Goal: Check status: Check status

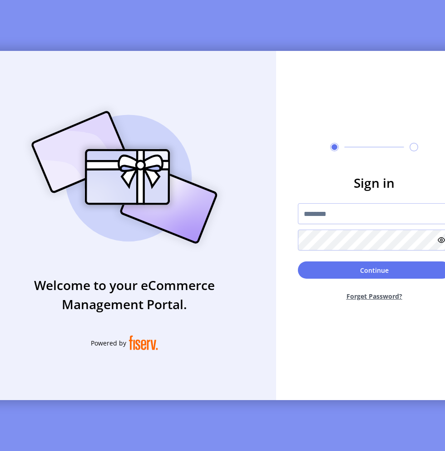
click at [370, 224] on input "text" at bounding box center [374, 213] width 153 height 21
click at [380, 220] on input "text" at bounding box center [374, 213] width 153 height 21
type input "**********"
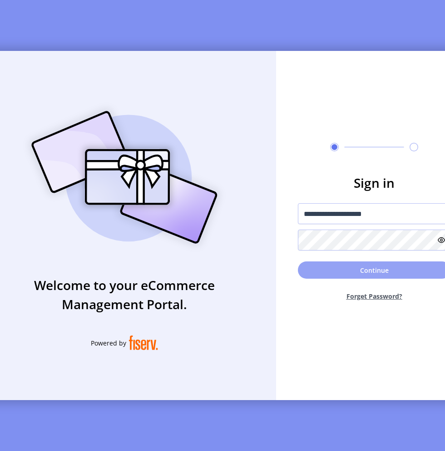
click at [364, 271] on button "Continue" at bounding box center [374, 269] width 153 height 17
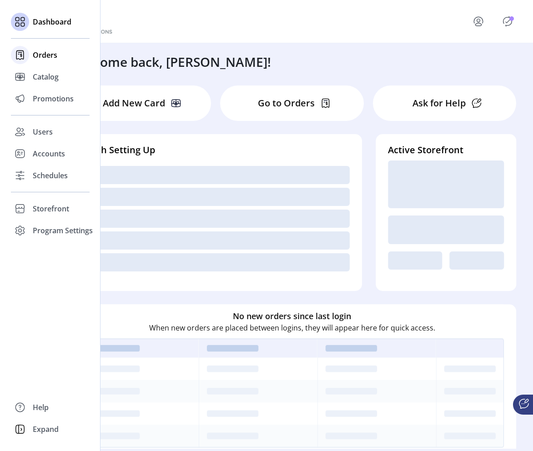
click at [51, 58] on span "Orders" at bounding box center [45, 55] width 25 height 11
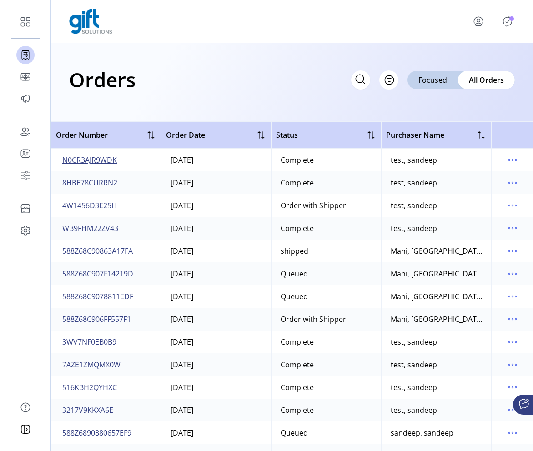
click at [101, 158] on span "N0CR3AJR9WDK" at bounding box center [89, 160] width 55 height 11
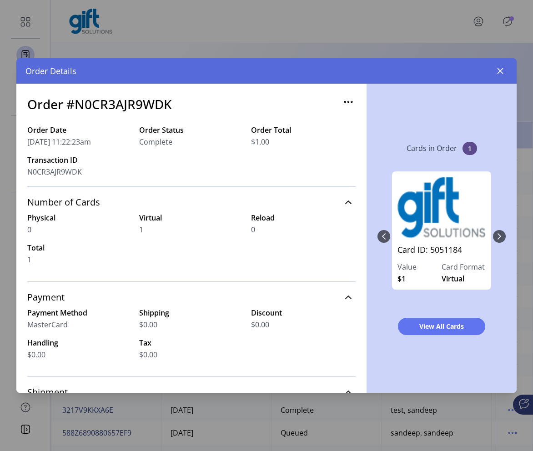
click at [445, 240] on div "Card ID: 5051184 Value $1 Card Format Virtual" at bounding box center [441, 236] width 128 height 148
click at [445, 73] on icon "button" at bounding box center [499, 70] width 7 height 7
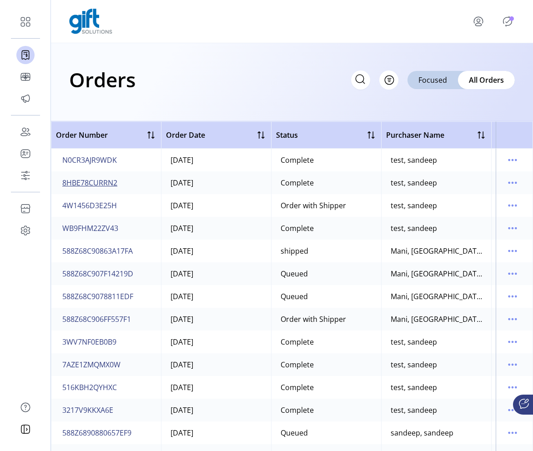
click at [90, 185] on span "8HBE78CURRN2" at bounding box center [89, 182] width 55 height 11
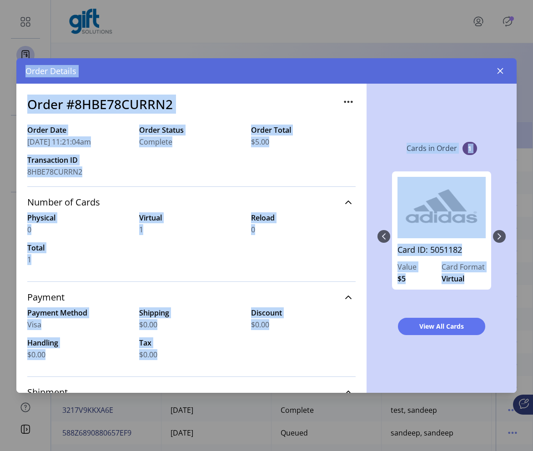
click at [445, 136] on div "Cards in Order 1" at bounding box center [441, 149] width 128 height 28
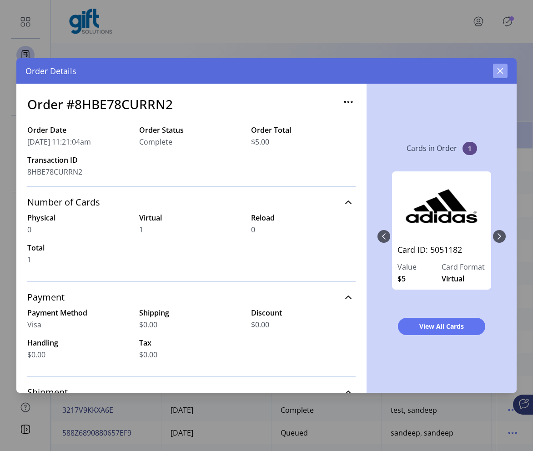
click at [445, 73] on icon "button" at bounding box center [499, 70] width 7 height 7
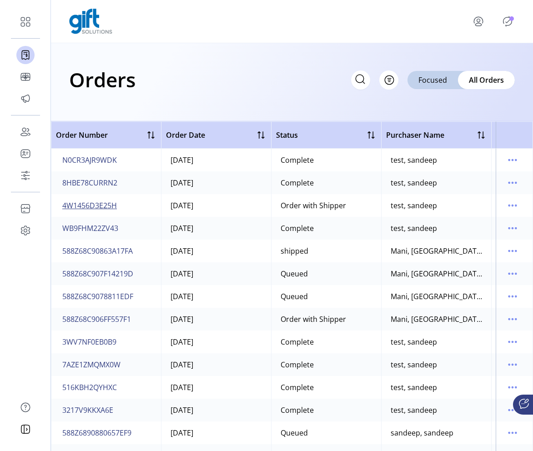
click at [110, 208] on span "4W1456D3E25H" at bounding box center [89, 205] width 55 height 11
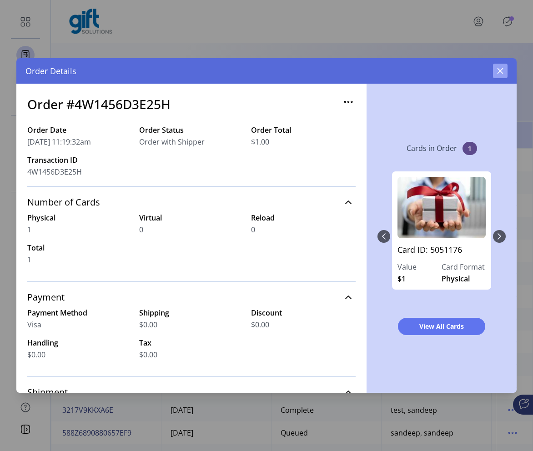
click at [445, 84] on div "Cards in Order 1 Card ID: 5051176 Value $1 Card Format Physical View All Cards" at bounding box center [441, 238] width 150 height 309
click at [445, 74] on icon "button" at bounding box center [499, 70] width 7 height 7
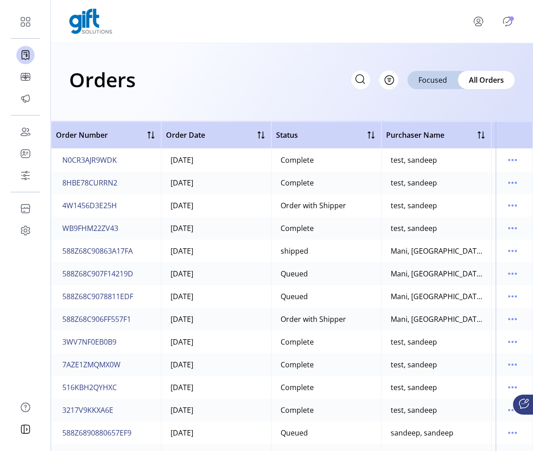
scroll to position [159, 0]
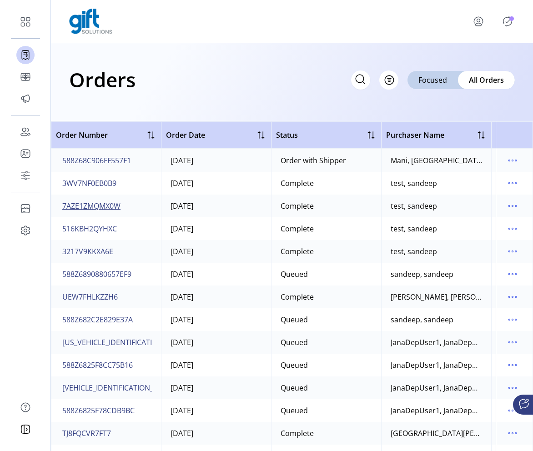
click at [113, 206] on span "7AZE1ZMQMX0W" at bounding box center [91, 205] width 58 height 11
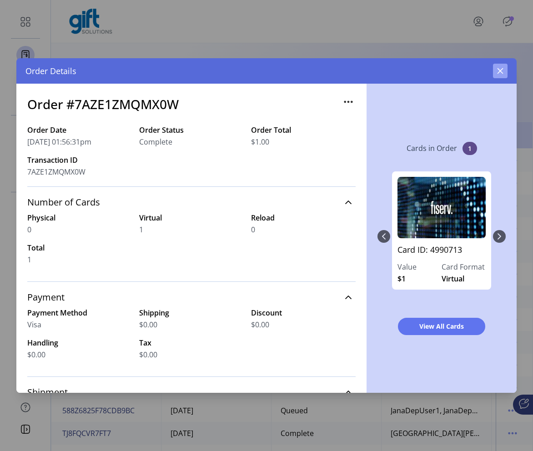
click at [445, 65] on button "button" at bounding box center [500, 71] width 15 height 15
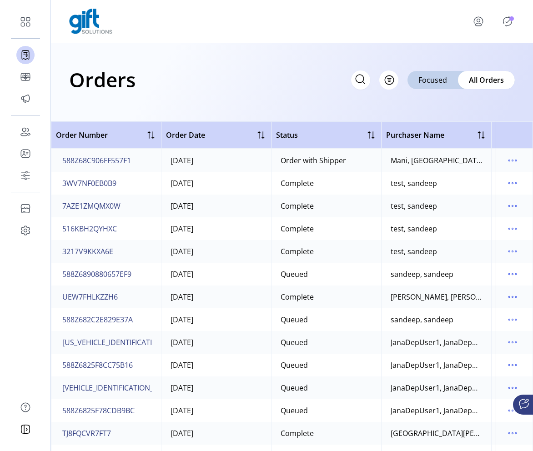
scroll to position [357, 0]
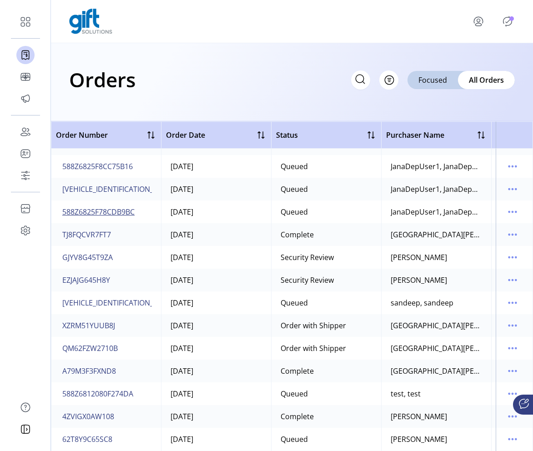
click at [123, 213] on span "588Z6825F78CDB9BC" at bounding box center [98, 211] width 72 height 11
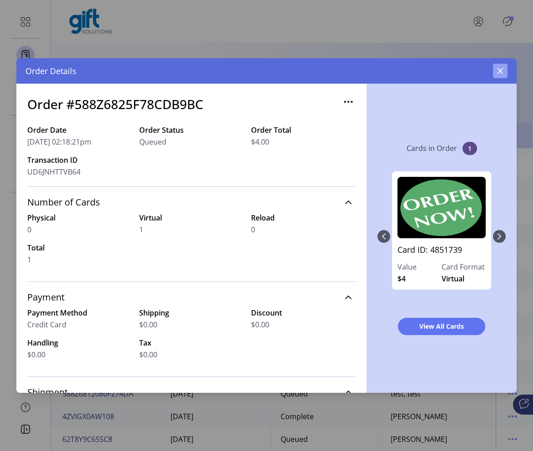
click at [445, 70] on icon "button" at bounding box center [500, 71] width 6 height 6
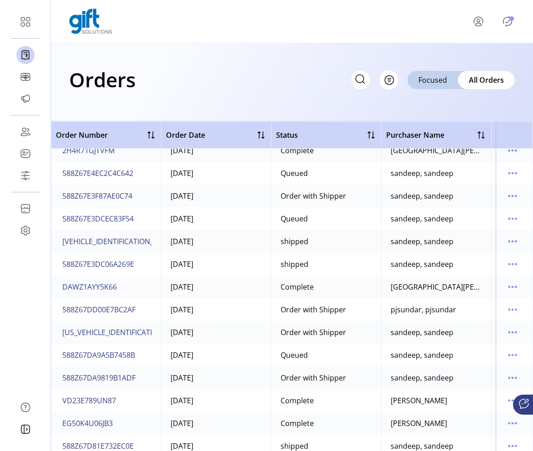
scroll to position [1157, 0]
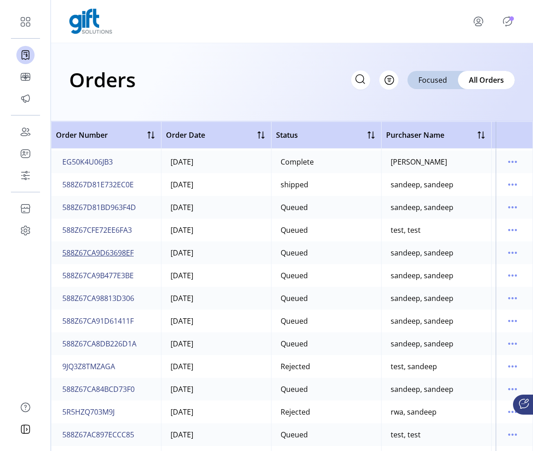
click at [104, 251] on span "588Z67CA9D63698EF" at bounding box center [97, 252] width 71 height 11
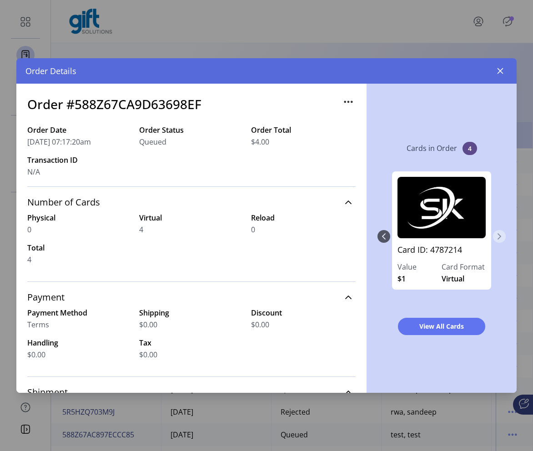
click at [445, 237] on icon "Next Page" at bounding box center [499, 236] width 4 height 6
click at [445, 73] on icon "button" at bounding box center [499, 70] width 7 height 7
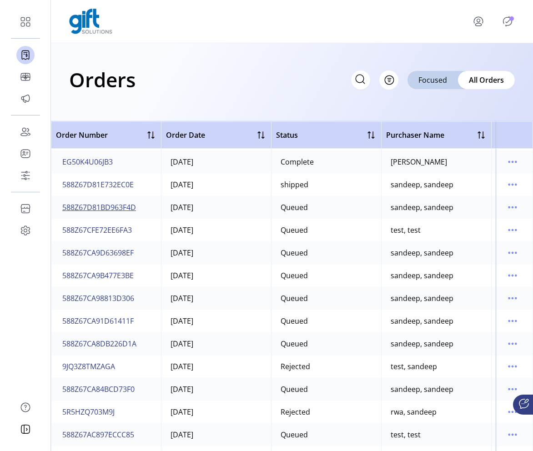
click at [110, 203] on span "588Z67D81BD963F4D" at bounding box center [99, 207] width 74 height 11
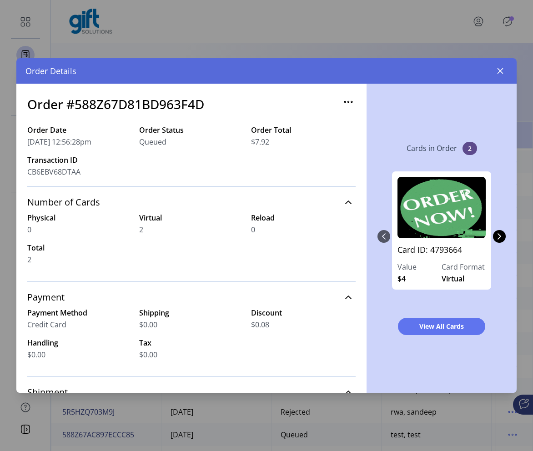
click at [445, 246] on div "Card ID: 4793664 Value $4 Card Format Virtual Card ID: 4793665 Value $4 Card Fo…" at bounding box center [441, 236] width 128 height 148
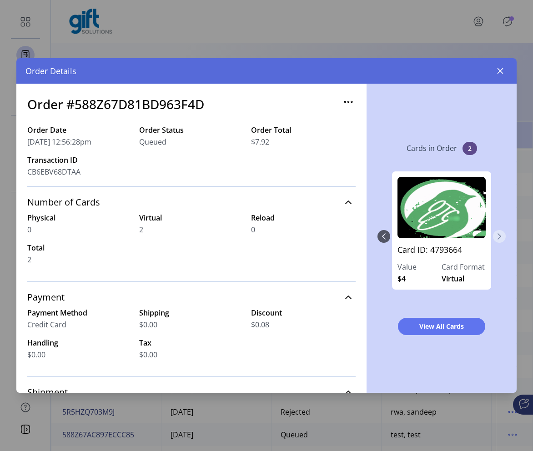
click at [445, 236] on icon "Next Page" at bounding box center [498, 236] width 7 height 7
click at [152, 103] on h3 "Order #588Z67D81BD963F4D" at bounding box center [115, 104] width 177 height 19
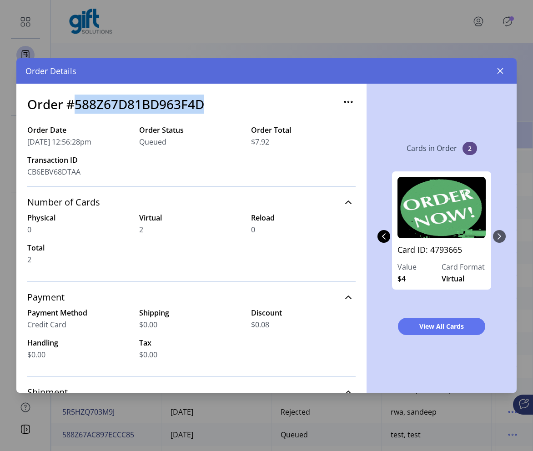
click at [152, 103] on h3 "Order #588Z67D81BD963F4D" at bounding box center [115, 104] width 177 height 19
copy h3 "588Z67D81BD963F4D"
click at [445, 75] on button "button" at bounding box center [500, 71] width 15 height 15
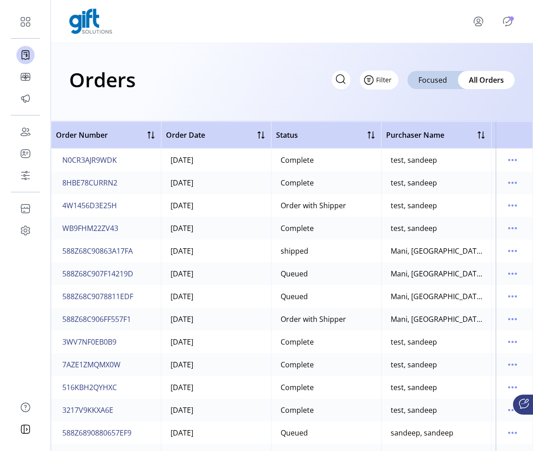
click at [387, 79] on span "Filter" at bounding box center [383, 80] width 15 height 10
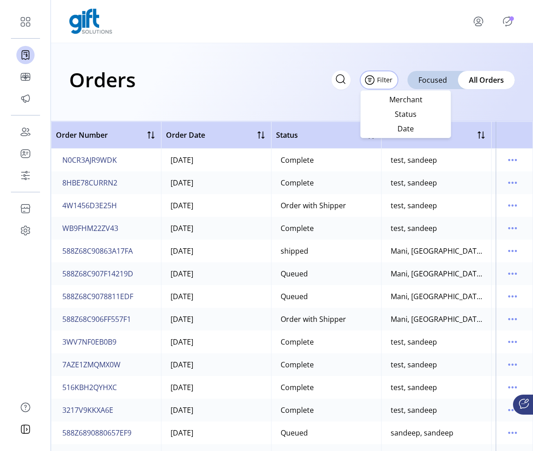
drag, startPoint x: 404, startPoint y: 114, endPoint x: 405, endPoint y: 29, distance: 85.0
click at [405, 29] on body "Dashboard Orders Catalog Promotions Users Accounts Schedules Storefront Configu…" at bounding box center [266, 225] width 533 height 451
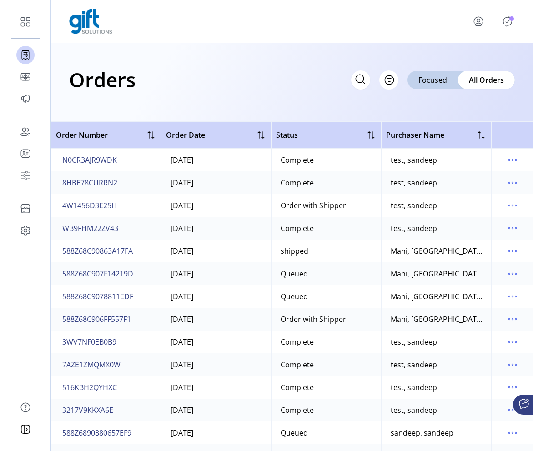
click at [405, 26] on div at bounding box center [291, 21] width 445 height 25
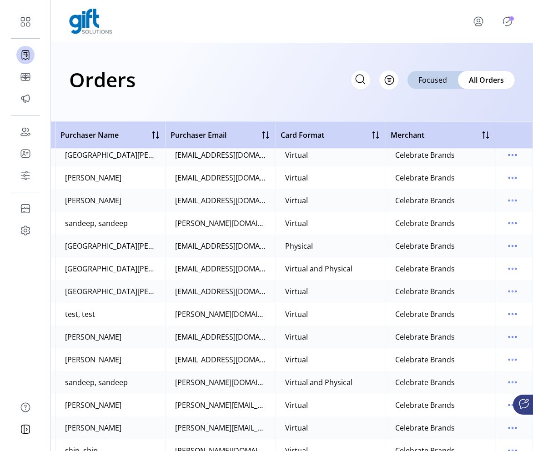
scroll to position [437, 0]
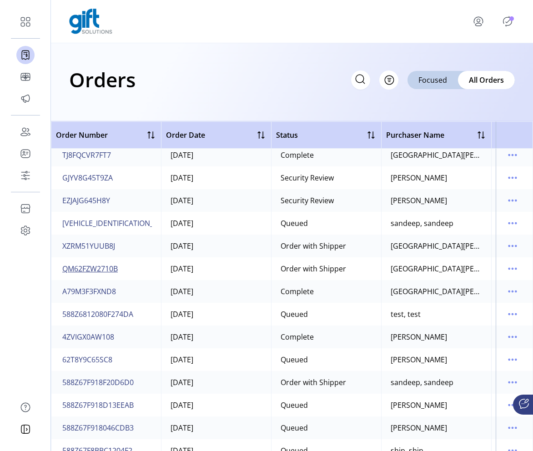
click at [106, 269] on span "QM62FZW2710B" at bounding box center [89, 268] width 55 height 11
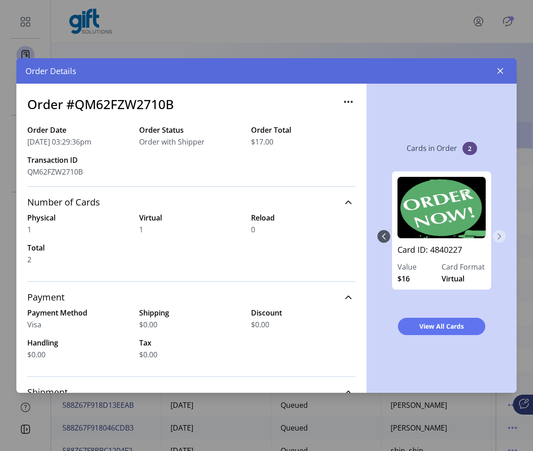
click at [445, 237] on icon "Next Page" at bounding box center [498, 236] width 7 height 7
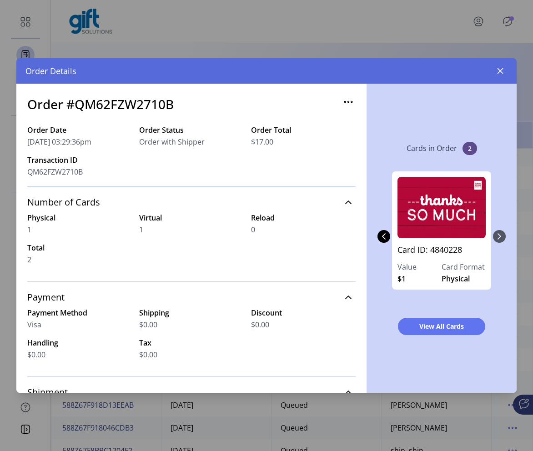
click at [149, 103] on h3 "Order #QM62FZW2710B" at bounding box center [100, 104] width 146 height 19
copy h3 "QM62FZW2710B"
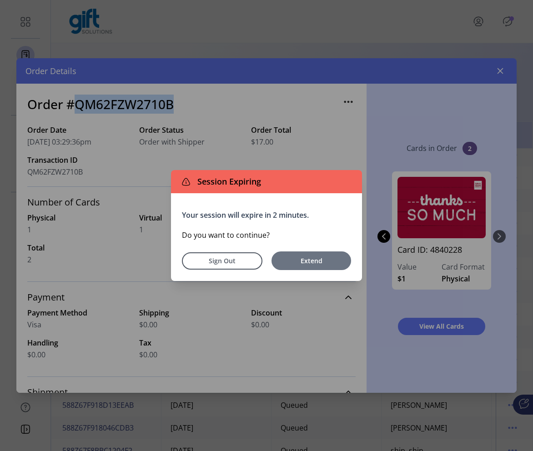
click at [313, 253] on button "Extend" at bounding box center [311, 260] width 80 height 19
